Goal: Entertainment & Leisure: Consume media (video, audio)

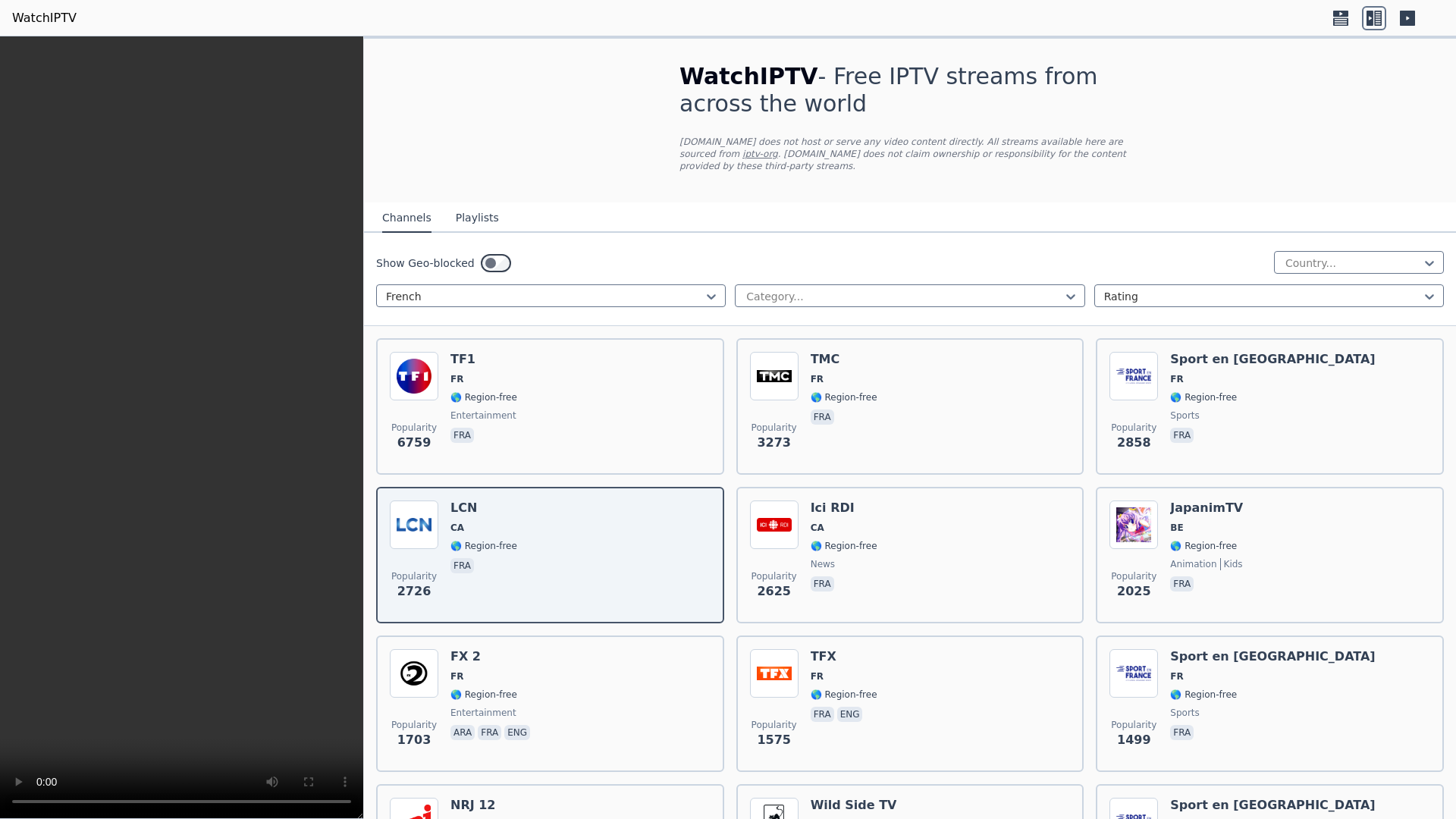
scroll to position [76, 0]
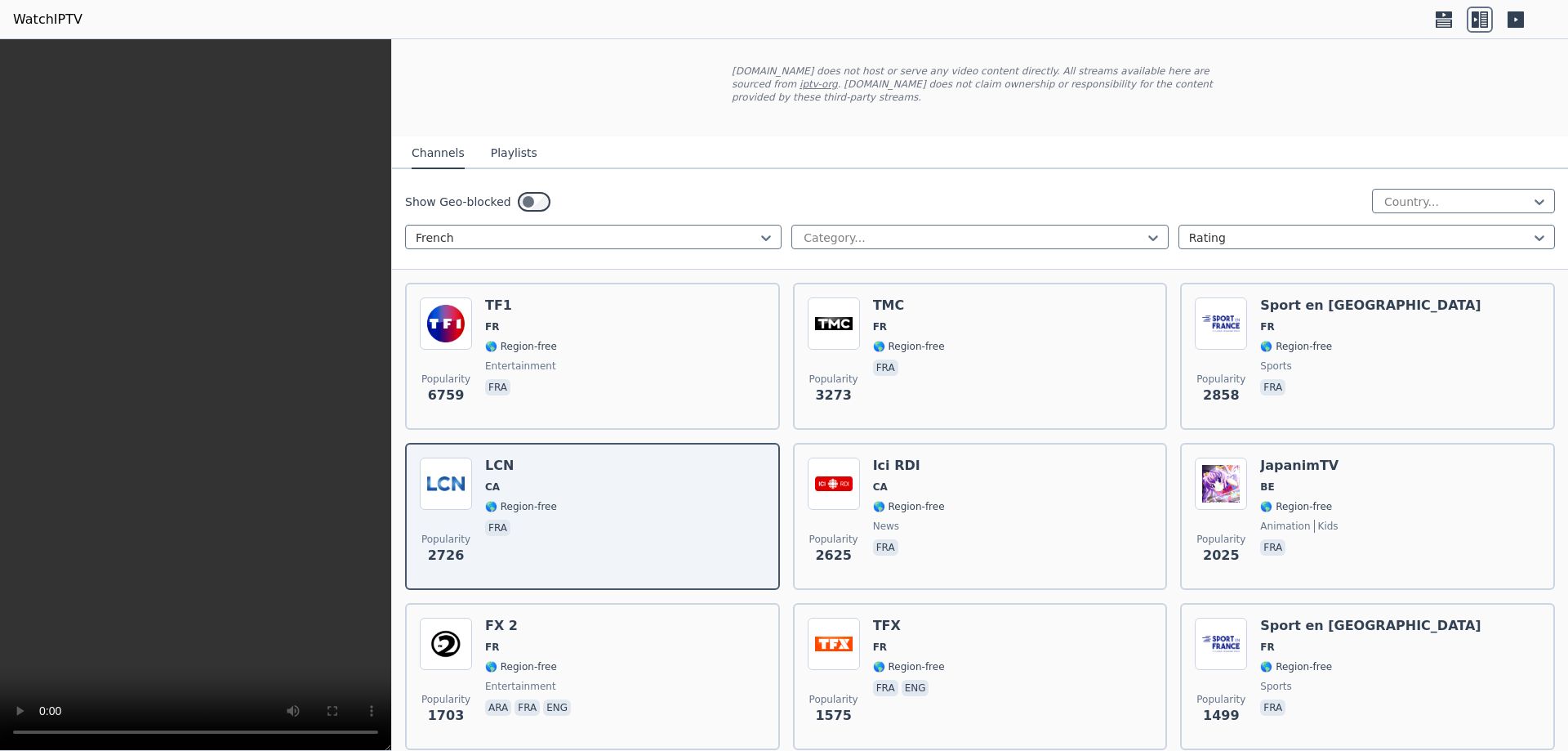
click at [276, 418] on video at bounding box center [196, 394] width 391 height 711
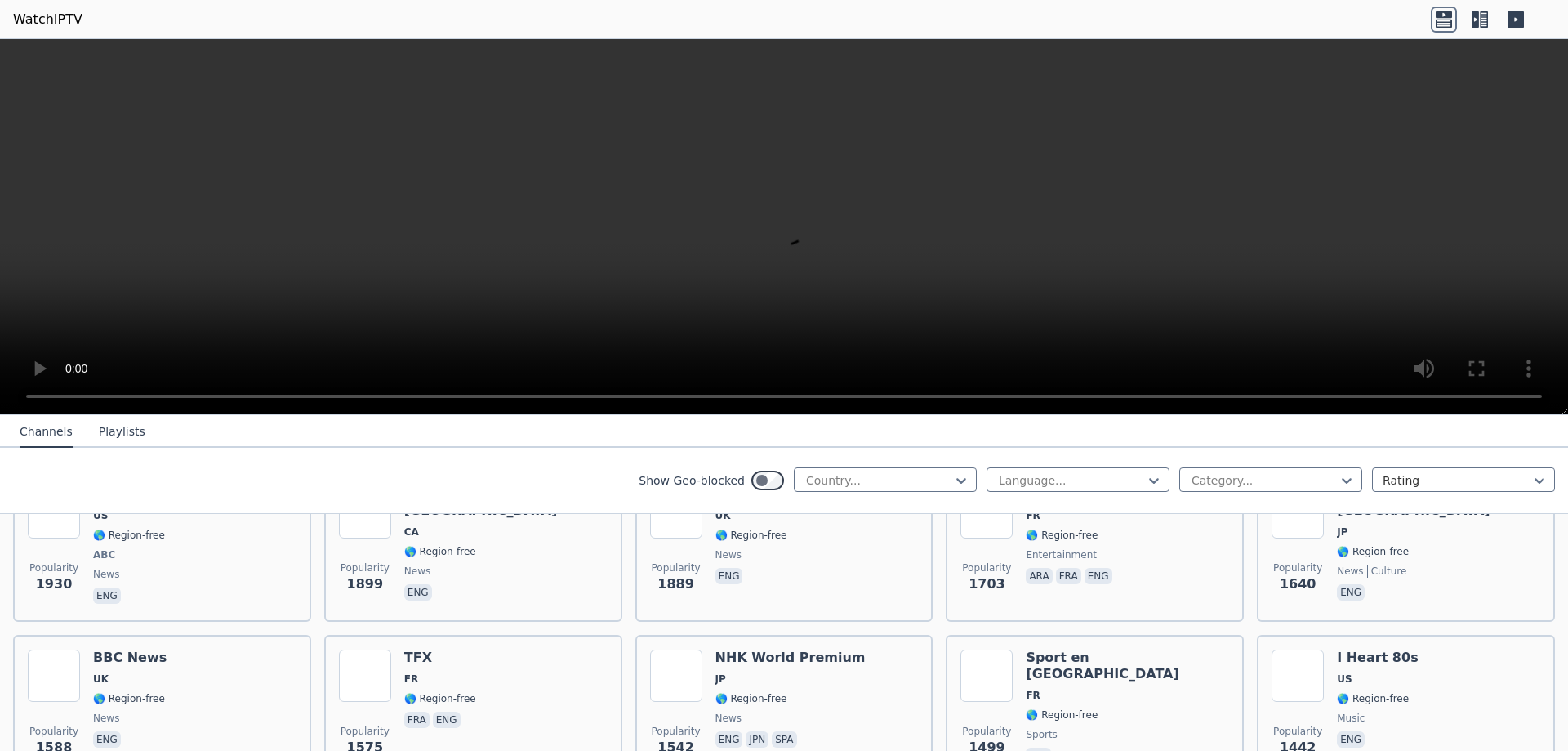
scroll to position [898, 0]
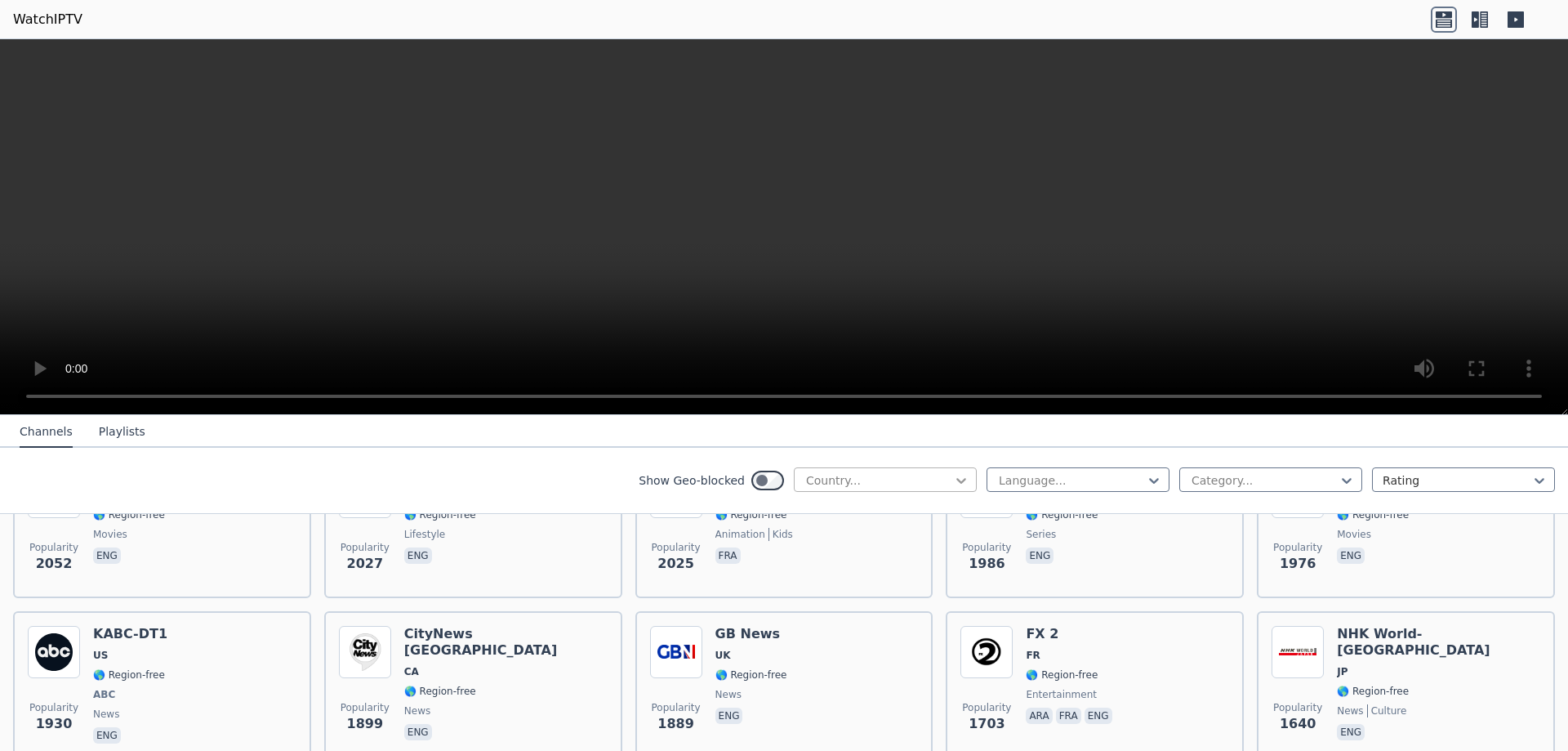
click at [953, 483] on icon at bounding box center [961, 480] width 17 height 17
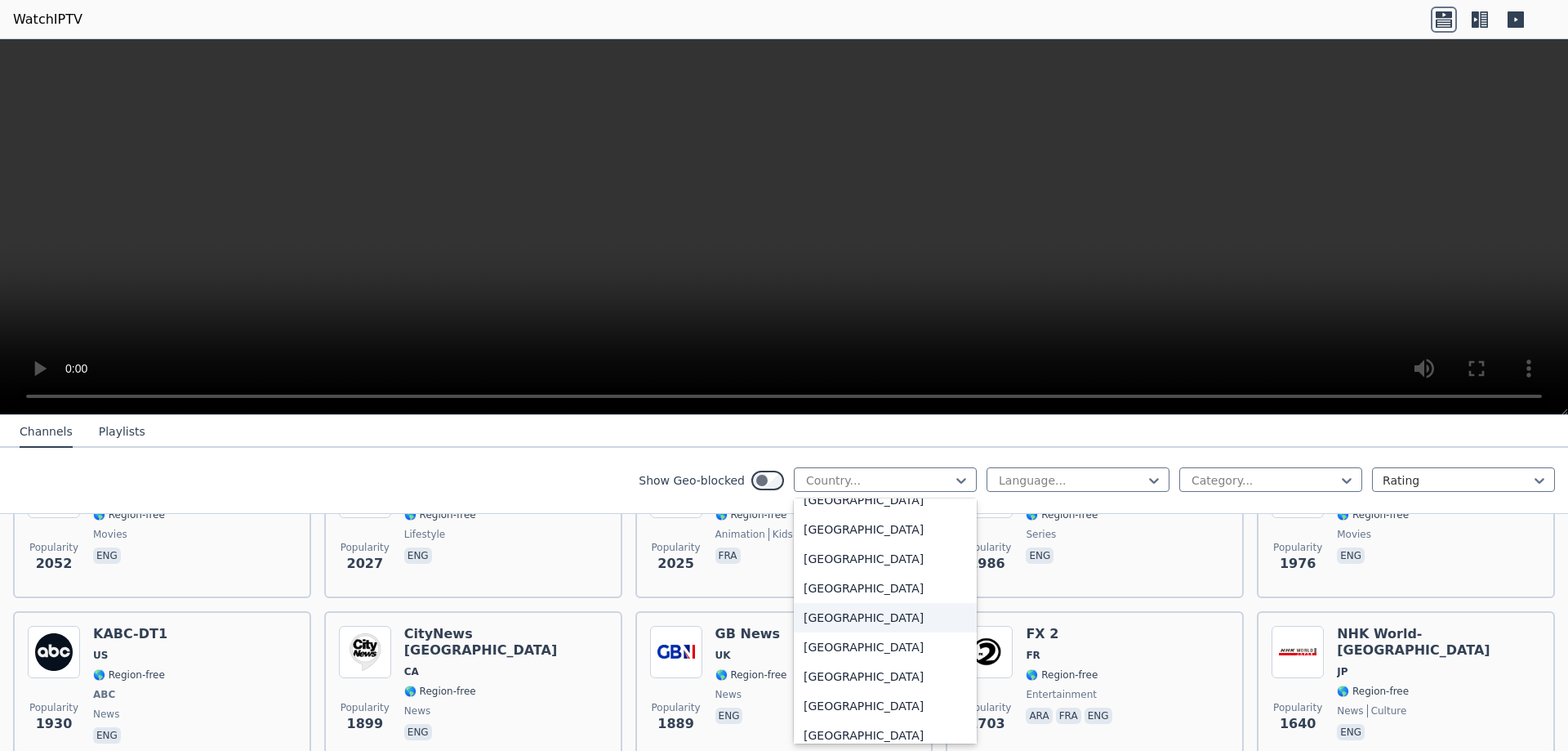
scroll to position [1797, 0]
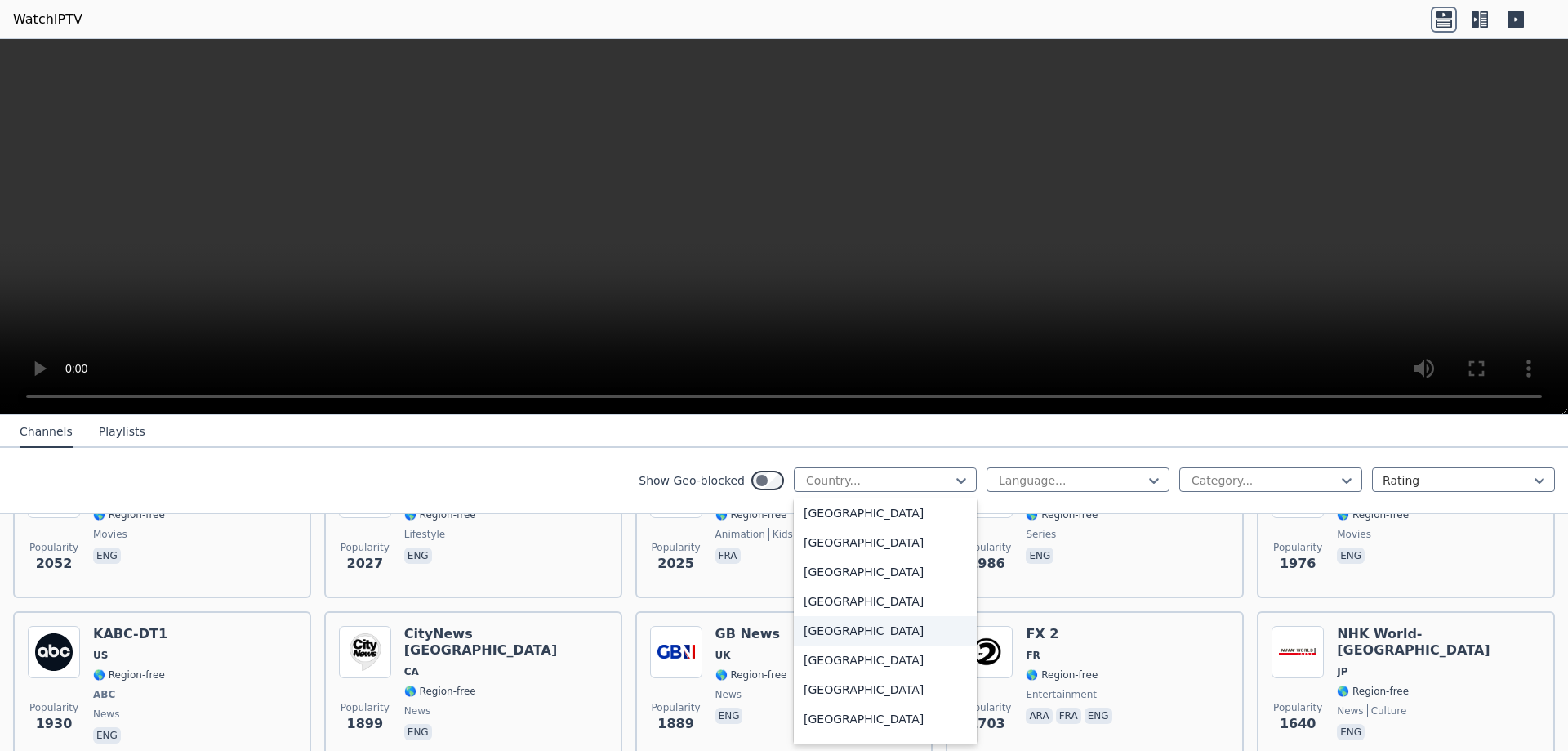
click at [821, 645] on div "France" at bounding box center [886, 630] width 183 height 29
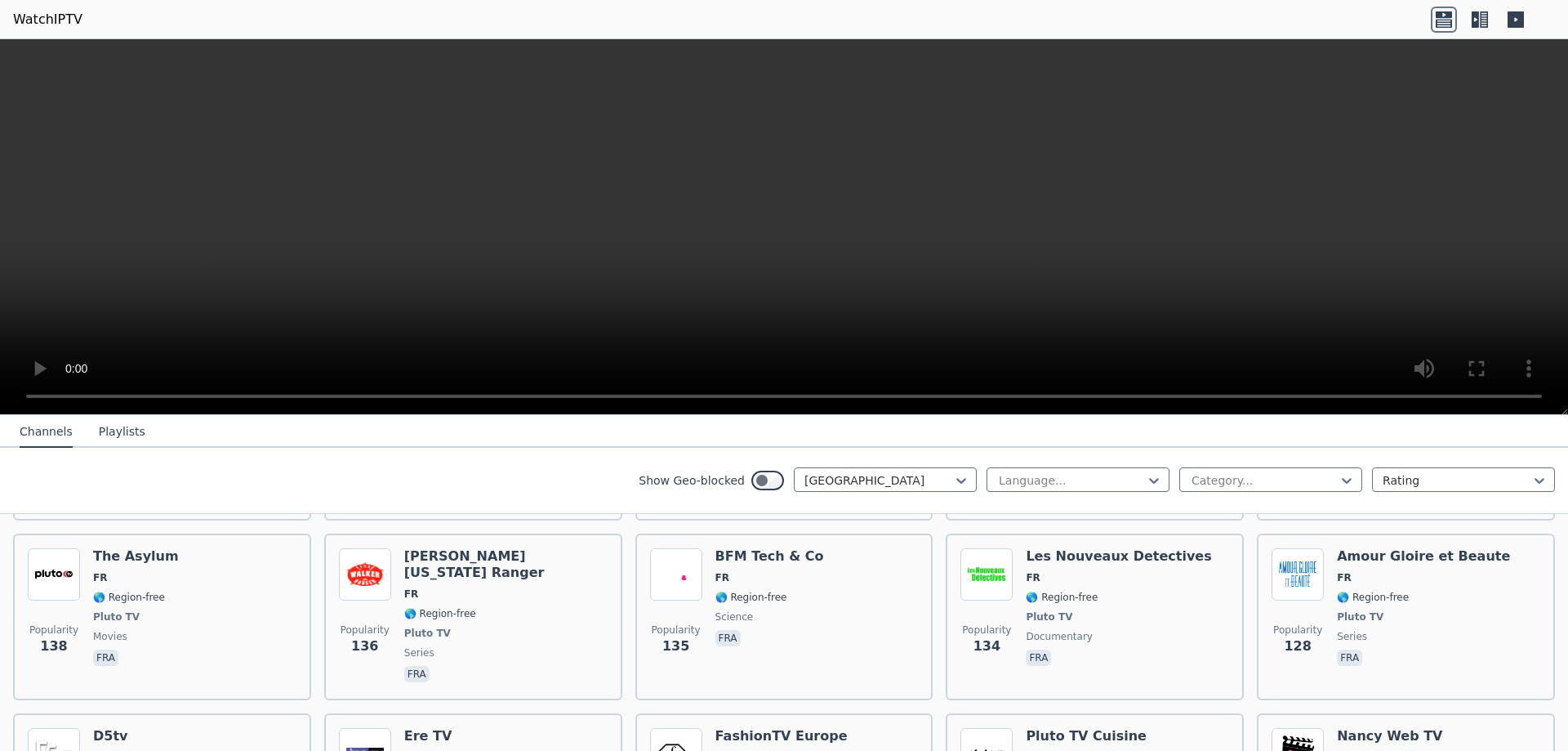
scroll to position [1633, 0]
